Goal: Find specific page/section: Find specific page/section

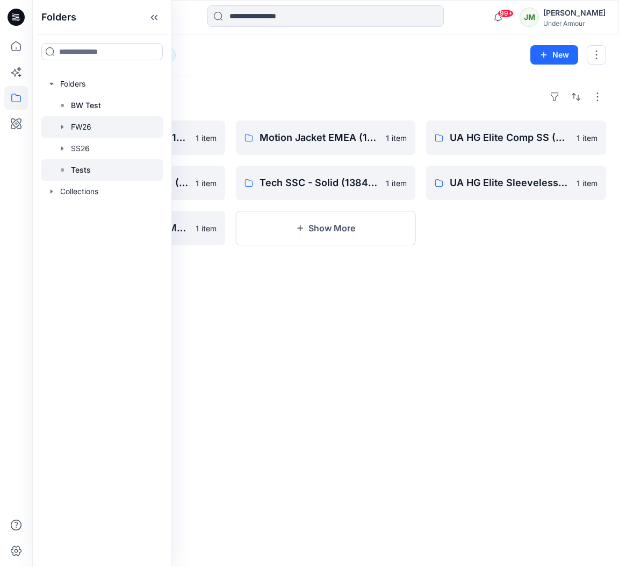
click at [102, 175] on div at bounding box center [102, 170] width 123 height 22
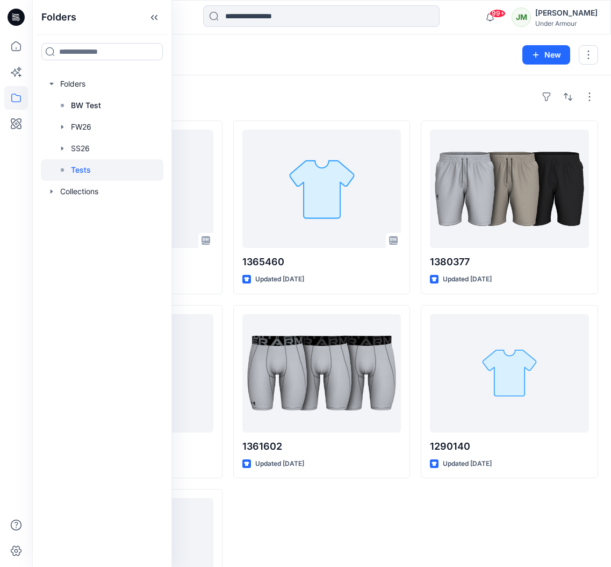
click at [271, 111] on div "Styles 1372586-cw-g Updated 4 days ago 1372586 Updated 5 days ago Test_1 Update…" at bounding box center [321, 375] width 579 height 600
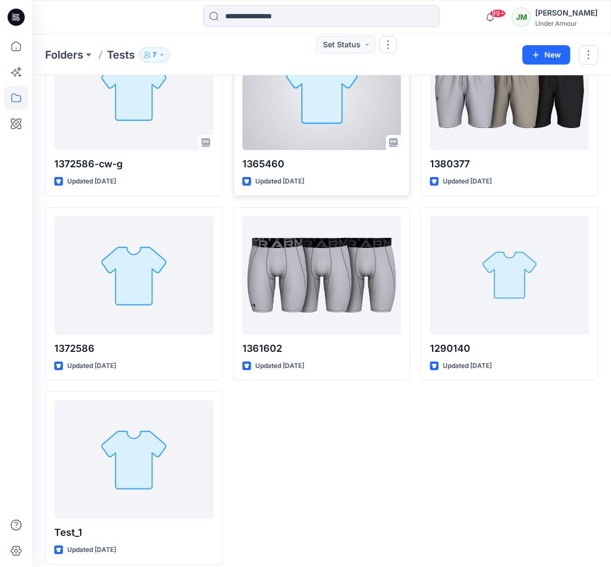
scroll to position [109, 0]
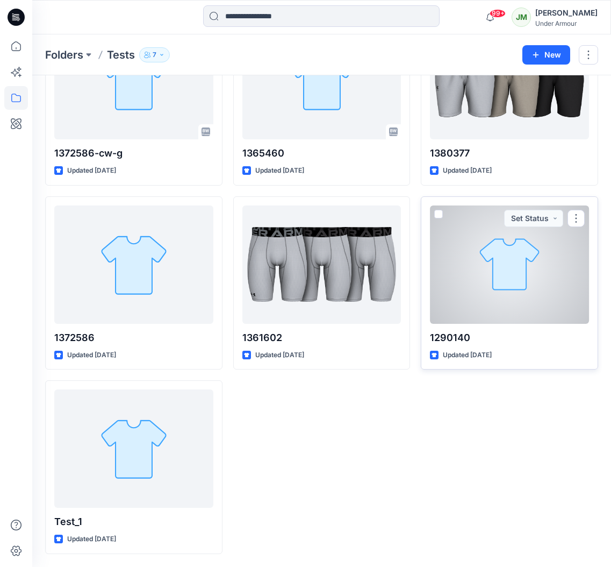
click at [462, 248] on div at bounding box center [509, 264] width 159 height 118
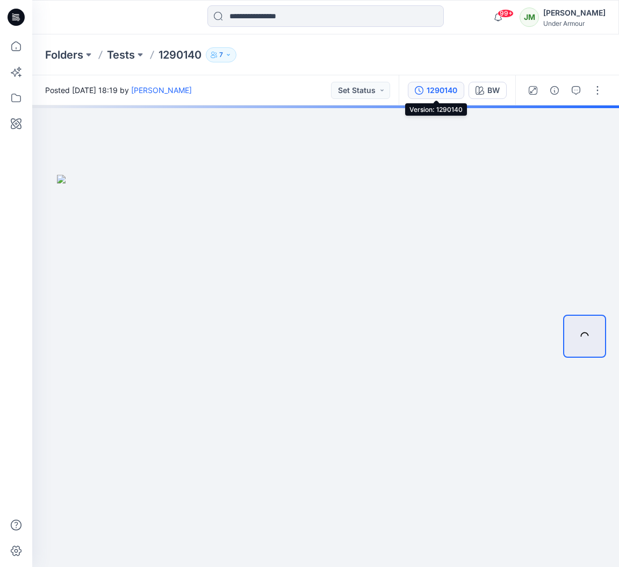
click at [434, 92] on div "1290140" at bounding box center [442, 90] width 31 height 12
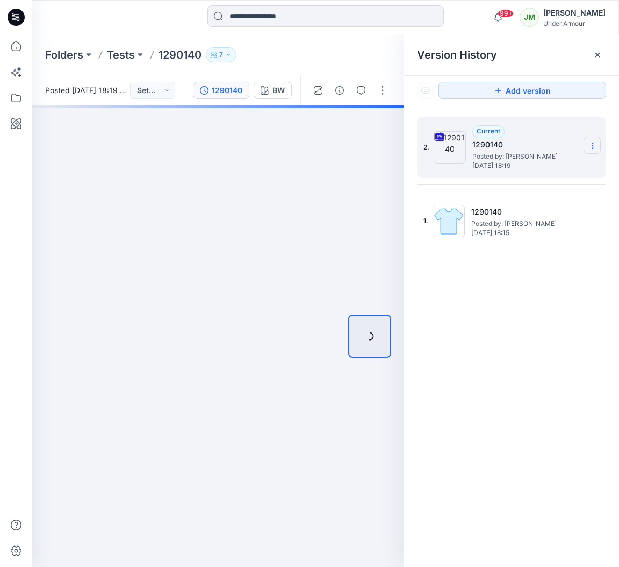
click at [595, 140] on section at bounding box center [592, 145] width 17 height 17
click at [546, 65] on div "Version History" at bounding box center [511, 54] width 215 height 41
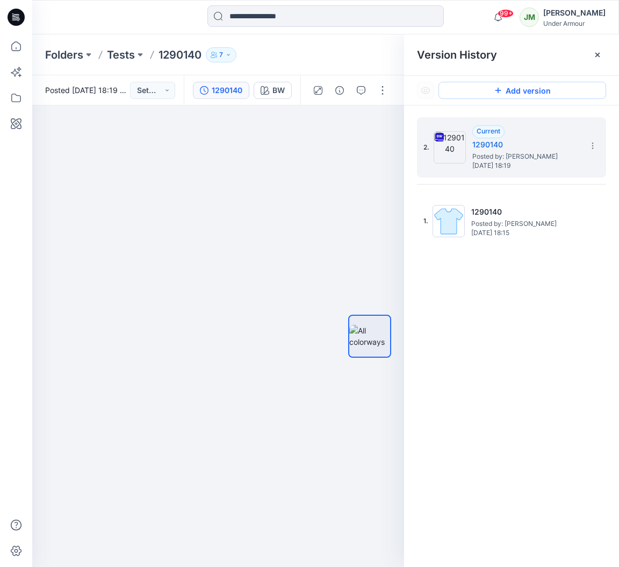
click at [494, 90] on button "Add version" at bounding box center [523, 90] width 168 height 17
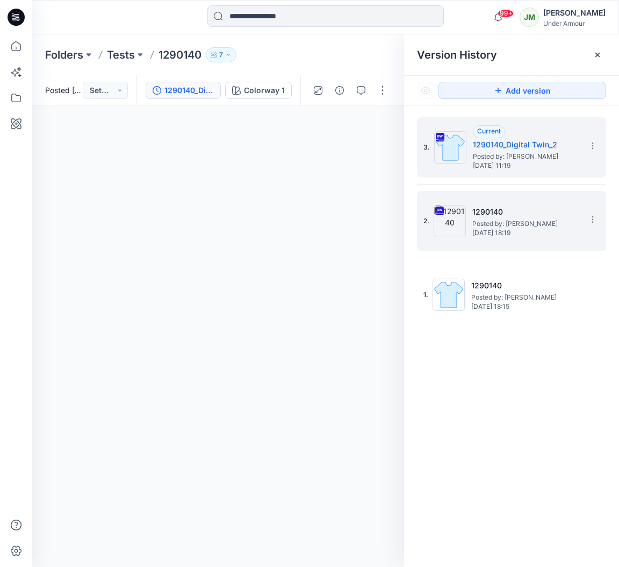
click at [513, 218] on span "Posted by: [PERSON_NAME]" at bounding box center [527, 223] width 108 height 11
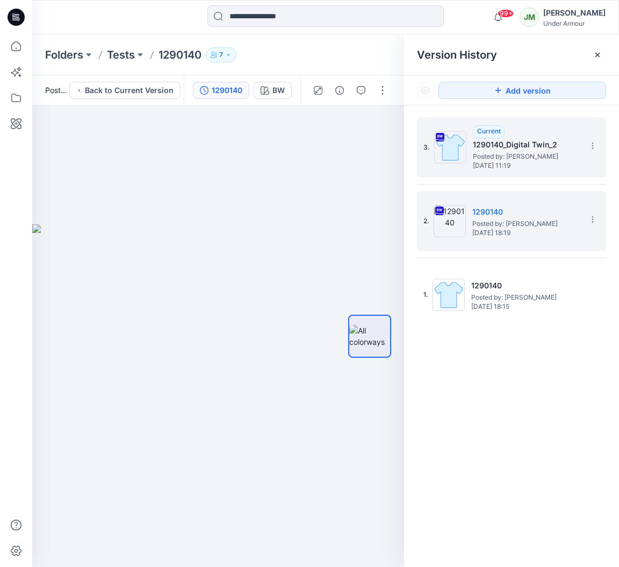
click at [525, 159] on span "Posted by: [PERSON_NAME]" at bounding box center [527, 156] width 108 height 11
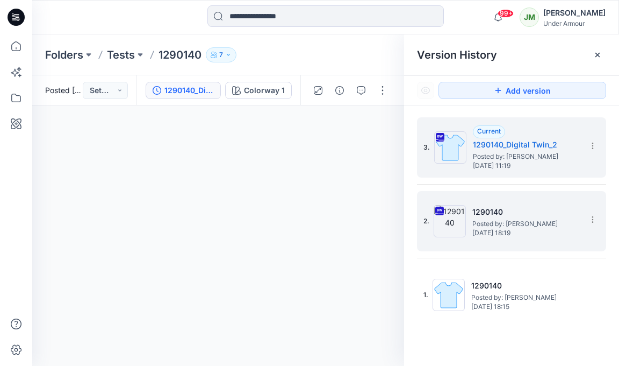
click at [497, 218] on span "Posted by: [PERSON_NAME]" at bounding box center [527, 223] width 108 height 11
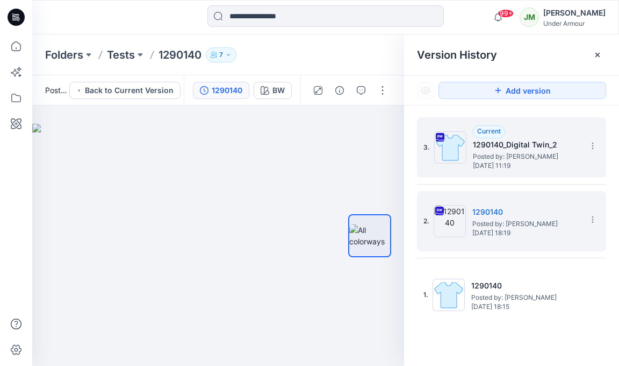
click at [524, 170] on div "3. Current 1290140_Digital Twin_2 Posted by: Jakub Makowski Monday, September 1…" at bounding box center [504, 148] width 161 height 52
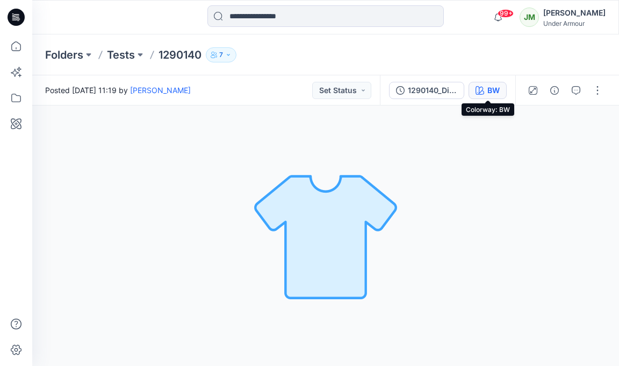
click at [485, 91] on button "BW" at bounding box center [488, 90] width 38 height 17
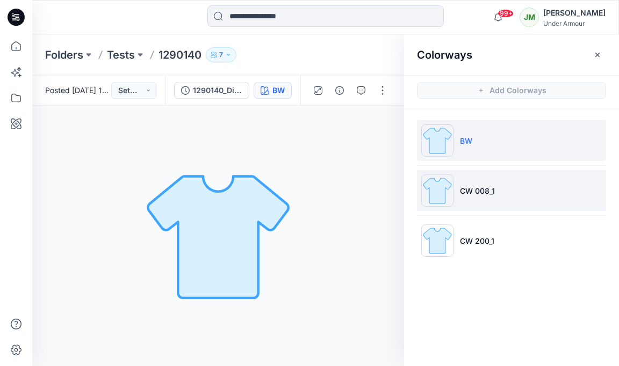
click at [482, 174] on li "CW 008_1" at bounding box center [511, 190] width 189 height 41
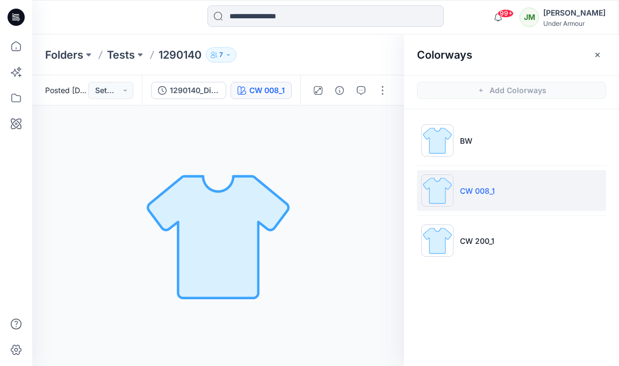
click at [483, 210] on li "CW 008_1" at bounding box center [511, 190] width 189 height 41
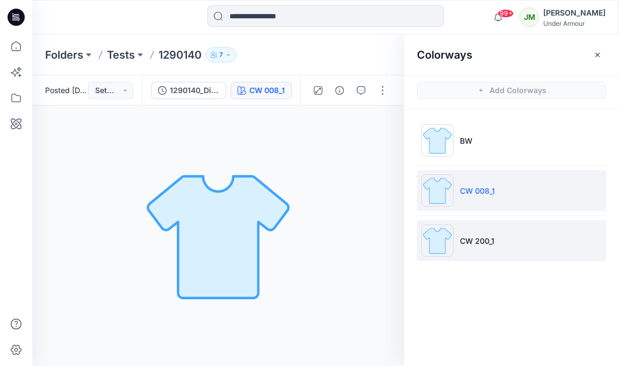
click at [483, 223] on li "CW 200_1" at bounding box center [511, 240] width 189 height 41
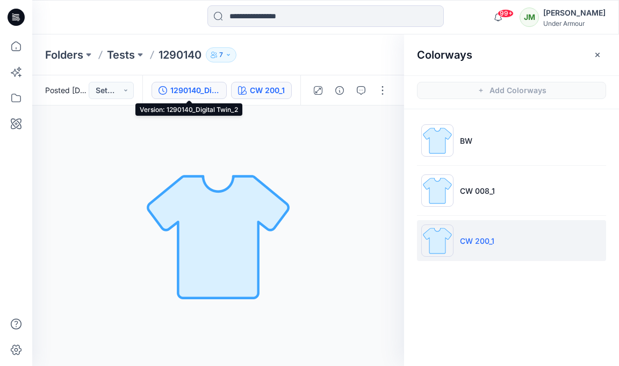
click at [189, 88] on div "1290140_Digital Twin_2" at bounding box center [194, 90] width 49 height 12
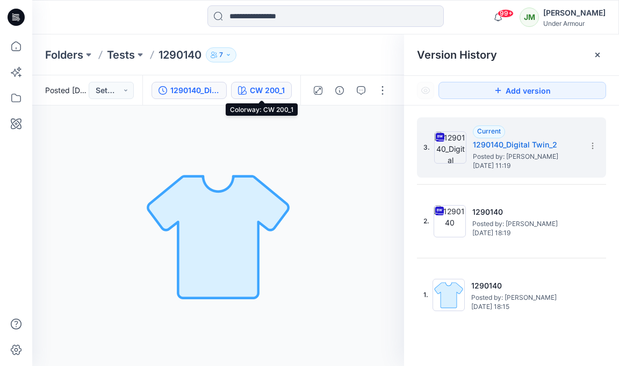
click at [242, 88] on icon "button" at bounding box center [242, 90] width 9 height 9
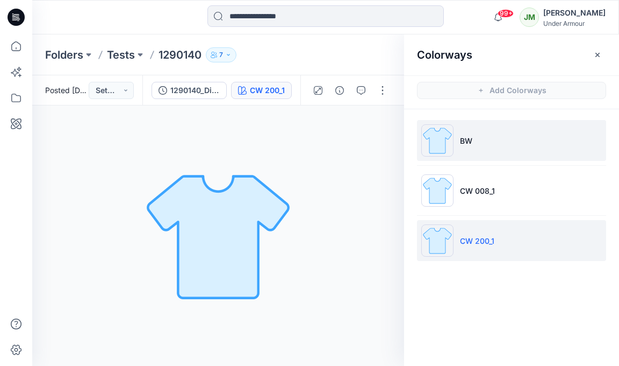
click at [474, 139] on li "BW" at bounding box center [511, 140] width 189 height 41
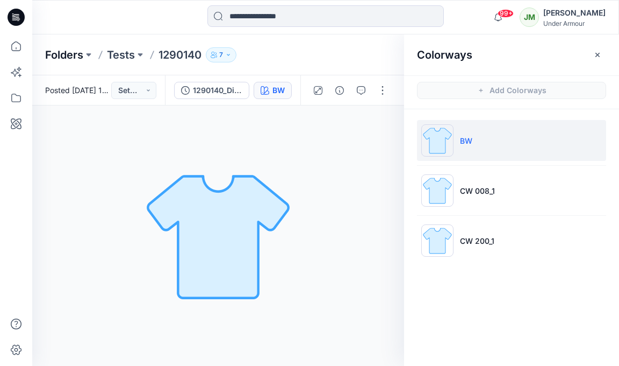
click at [64, 55] on p "Folders" at bounding box center [64, 54] width 38 height 15
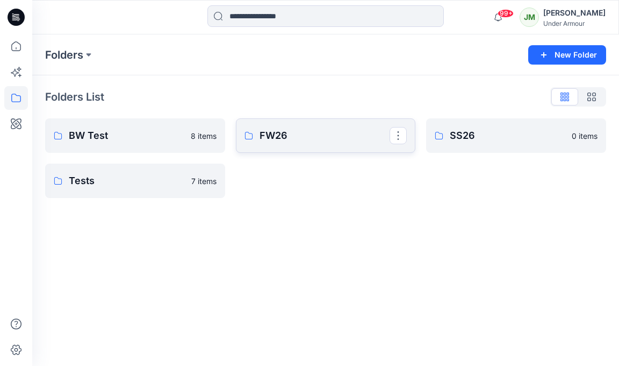
click at [296, 134] on p "FW26" at bounding box center [325, 135] width 131 height 15
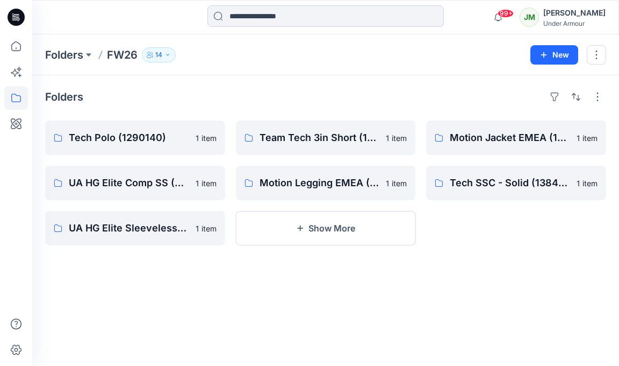
click at [341, 20] on input at bounding box center [326, 16] width 237 height 22
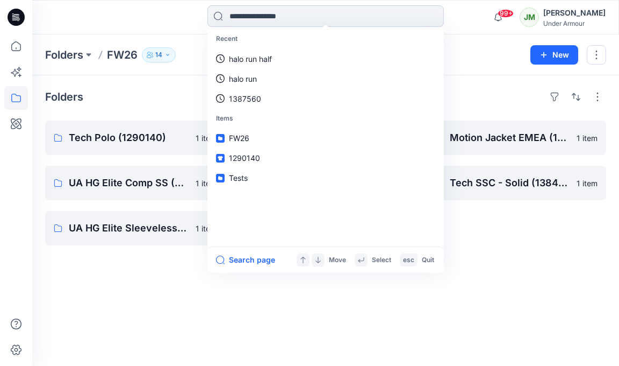
paste input "********"
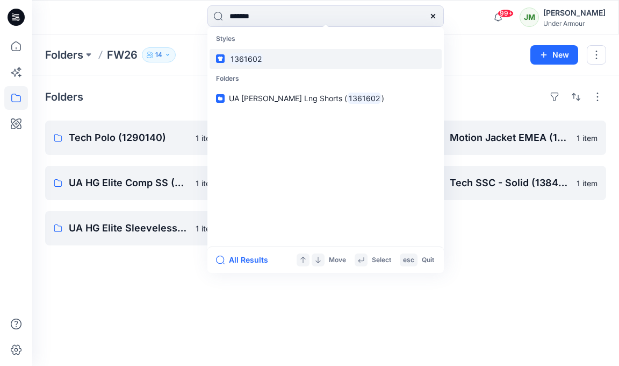
type input "*******"
click at [239, 55] on mark "1361602" at bounding box center [246, 59] width 34 height 12
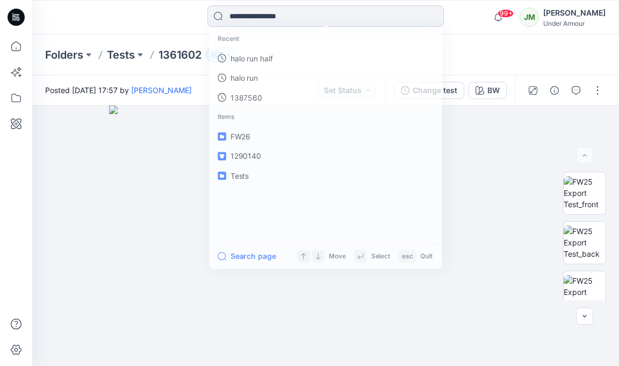
click at [249, 17] on input at bounding box center [326, 16] width 237 height 22
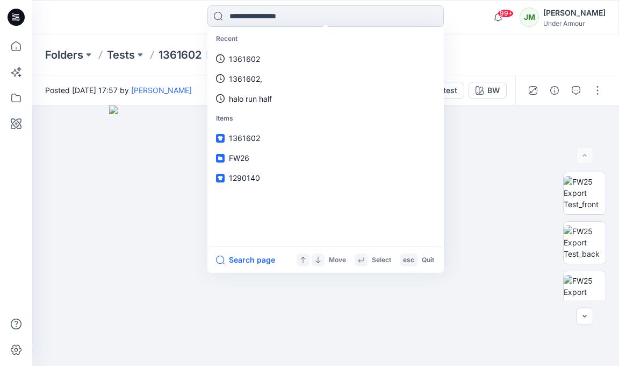
paste input "********"
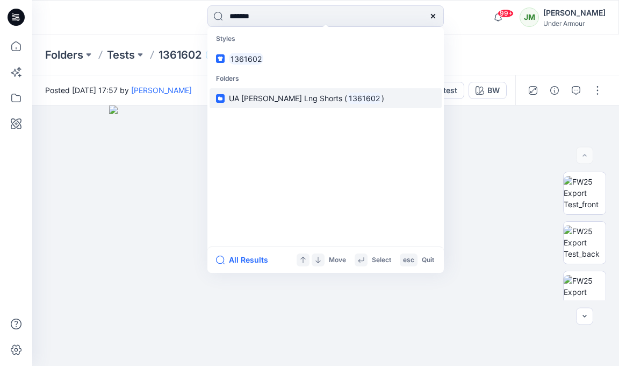
type input "*******"
click at [278, 99] on span "UA [PERSON_NAME] Lng Shorts (" at bounding box center [288, 98] width 118 height 9
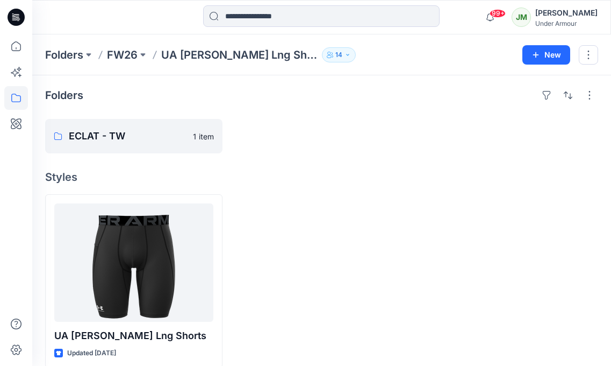
scroll to position [17, 0]
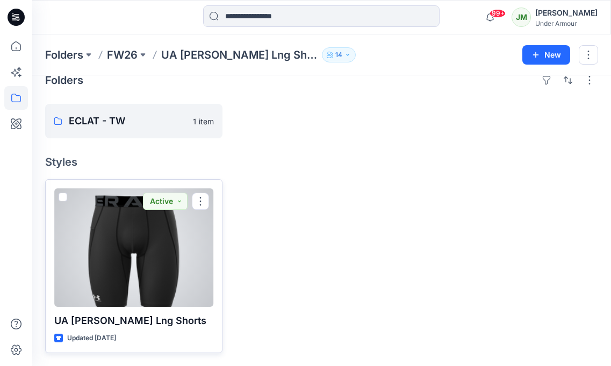
click at [167, 243] on div at bounding box center [133, 247] width 159 height 118
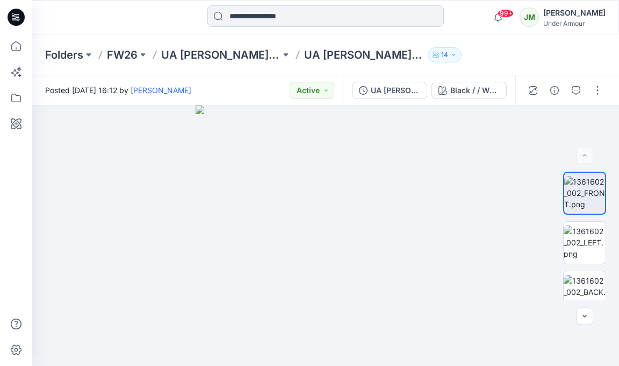
click at [252, 20] on input at bounding box center [326, 16] width 237 height 22
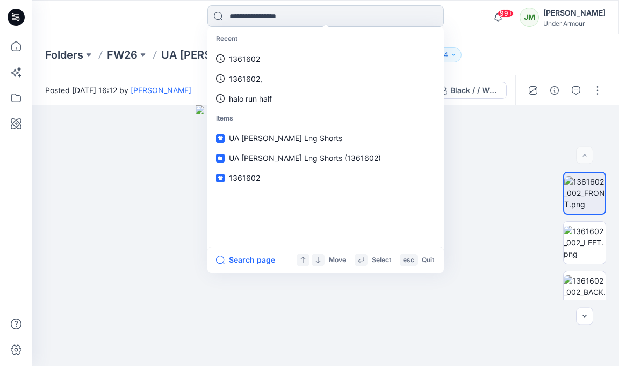
paste input "********"
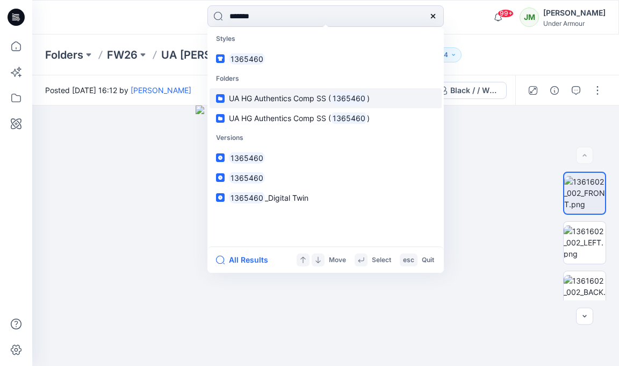
type input "*******"
click at [265, 100] on span "UA HG Authentics Comp SS (" at bounding box center [280, 98] width 102 height 9
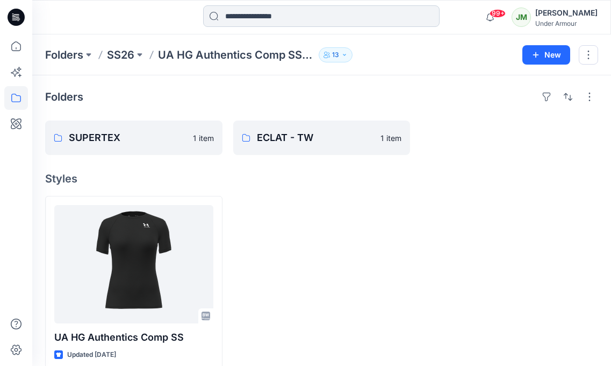
click at [269, 17] on input at bounding box center [321, 16] width 237 height 22
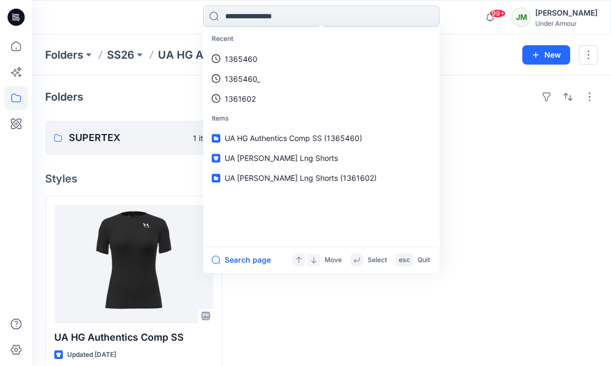
paste input "********"
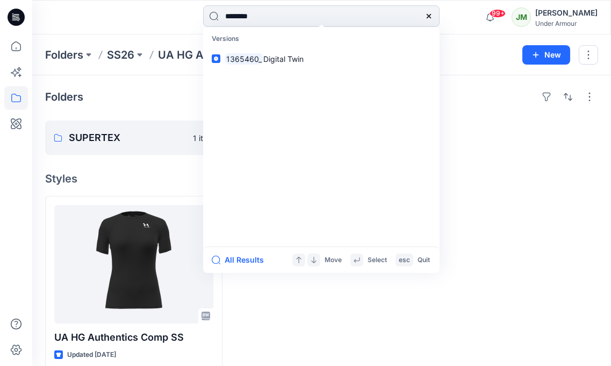
type input "*******"
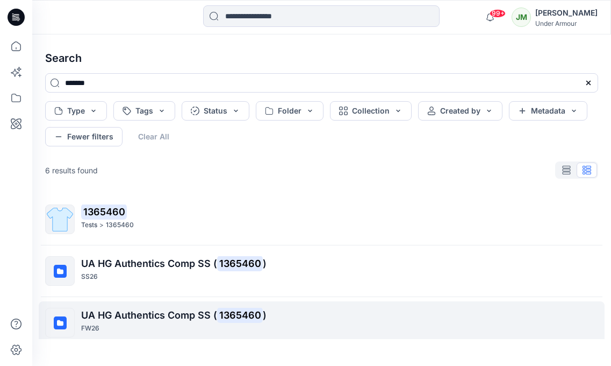
click at [155, 312] on span "UA HG Authentics Comp SS (" at bounding box center [149, 314] width 136 height 11
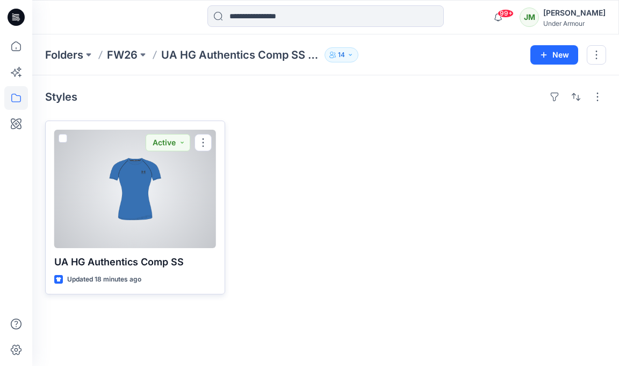
click at [162, 218] on div at bounding box center [135, 189] width 162 height 118
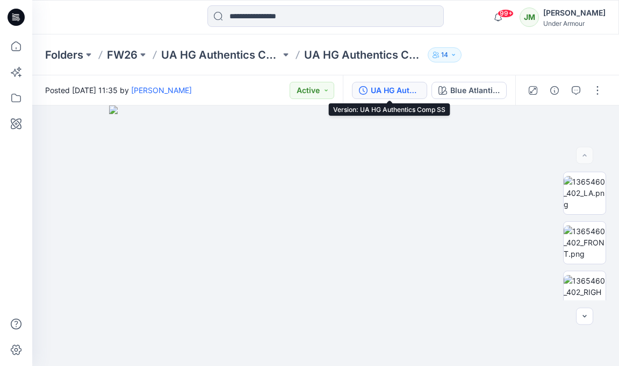
click at [382, 89] on div "UA HG Authentics Comp SS" at bounding box center [395, 90] width 49 height 12
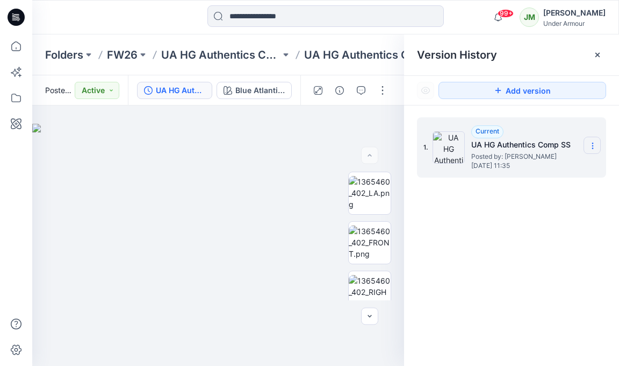
click at [591, 145] on icon at bounding box center [593, 145] width 9 height 9
click at [338, 90] on icon "button" at bounding box center [340, 90] width 9 height 9
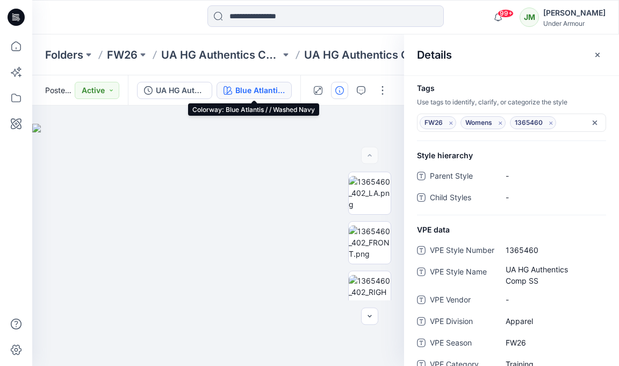
click at [258, 91] on div "Blue Atlantis / / Washed Navy" at bounding box center [260, 90] width 49 height 12
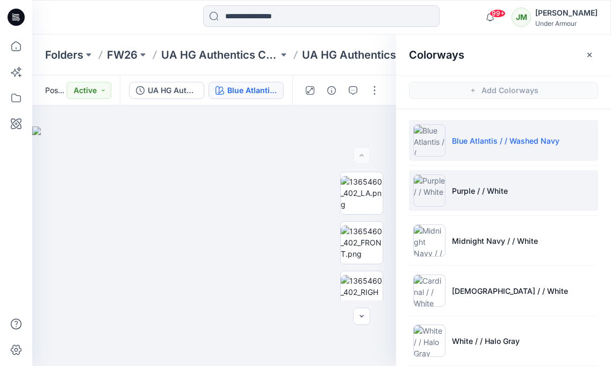
click at [480, 188] on p "Purple / / White" at bounding box center [480, 190] width 56 height 11
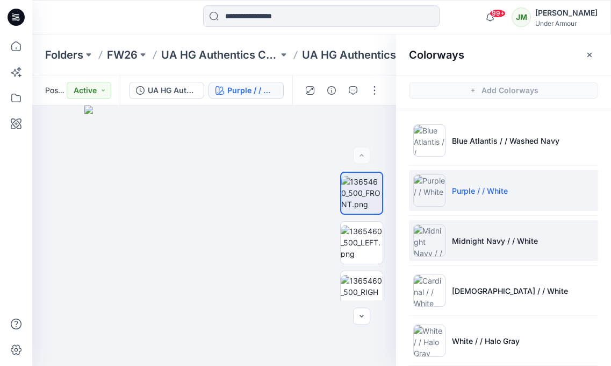
click at [463, 234] on li "Midnight Navy / / White" at bounding box center [503, 240] width 189 height 41
